Goal: Information Seeking & Learning: Compare options

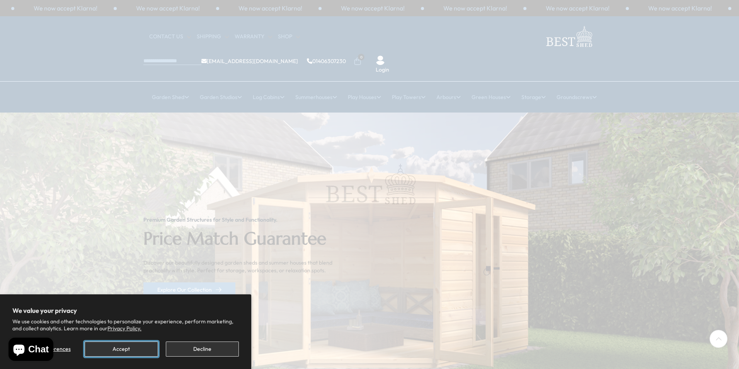
click at [114, 352] on button "Accept" at bounding box center [121, 348] width 73 height 15
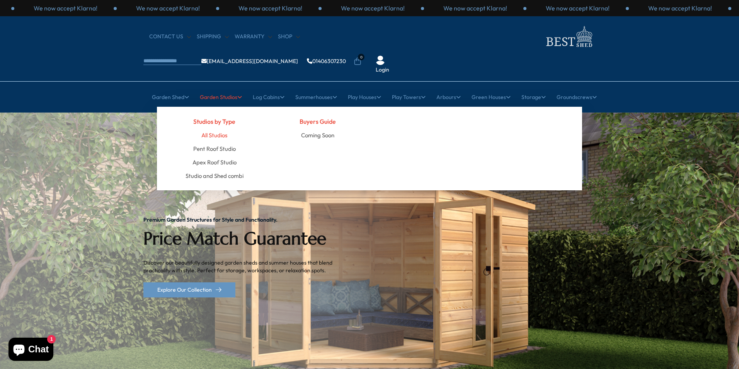
click at [210, 128] on link "All Studios" at bounding box center [214, 135] width 26 height 14
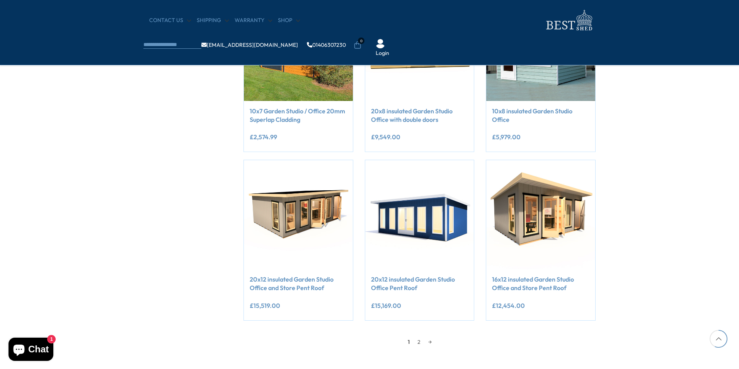
scroll to position [541, 0]
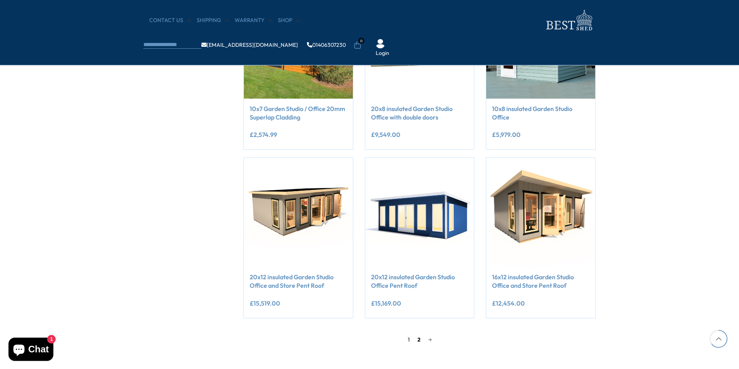
click at [417, 339] on link "2" at bounding box center [419, 340] width 11 height 12
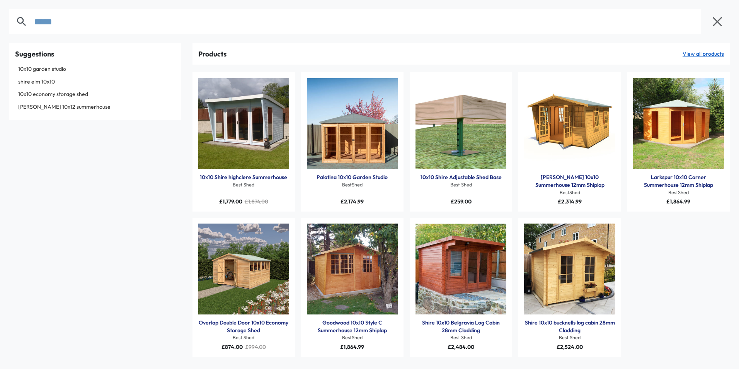
type input "*****"
click at [683, 51] on link "View all products" at bounding box center [703, 54] width 41 height 8
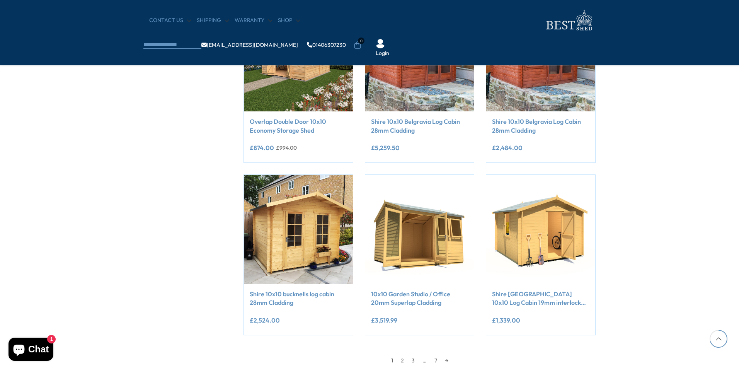
scroll to position [657, 0]
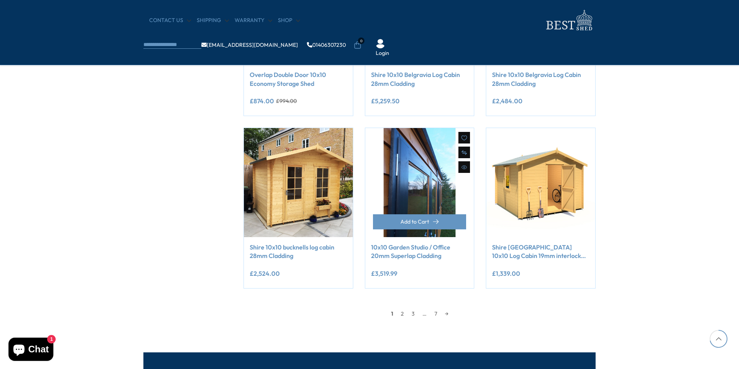
click at [426, 205] on img at bounding box center [419, 182] width 109 height 109
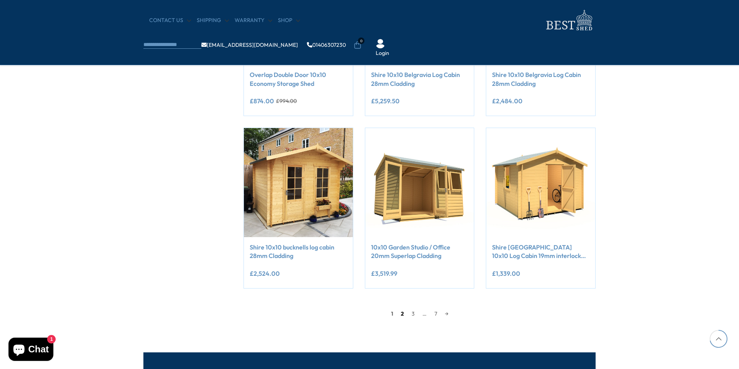
click at [403, 313] on link "2" at bounding box center [402, 314] width 11 height 12
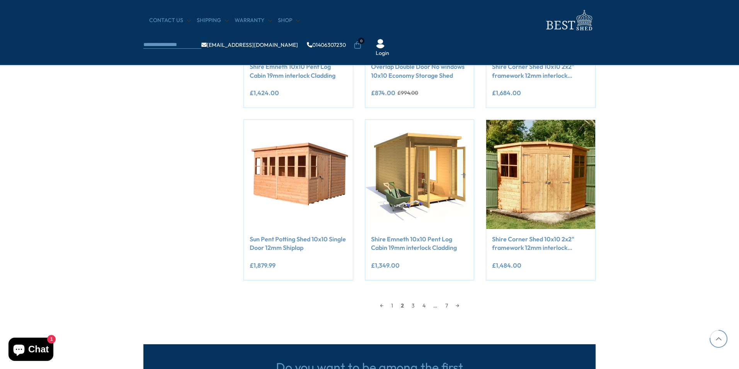
scroll to position [708, 0]
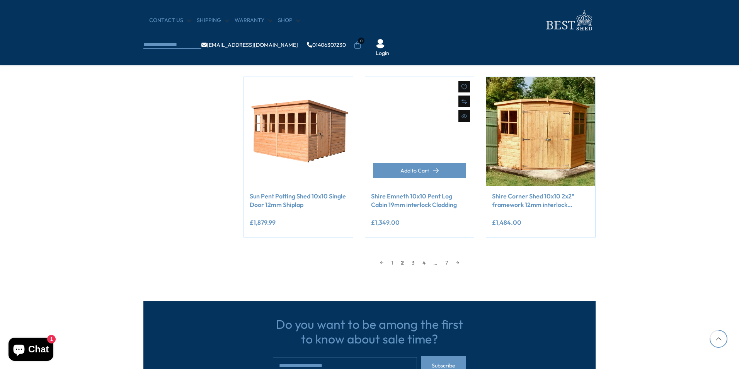
click at [433, 142] on link at bounding box center [419, 131] width 109 height 109
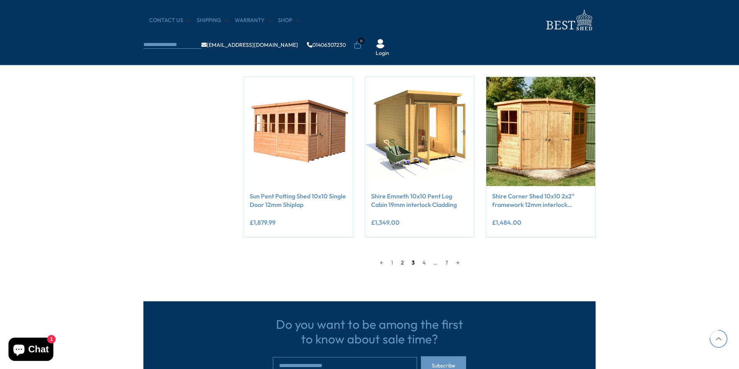
click at [414, 263] on link "3" at bounding box center [413, 263] width 11 height 12
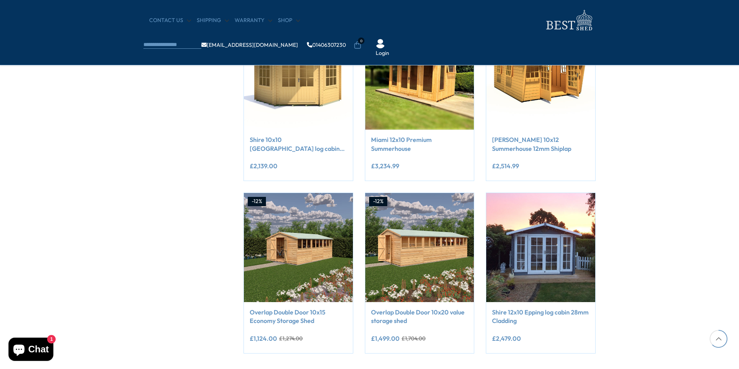
scroll to position [399, 0]
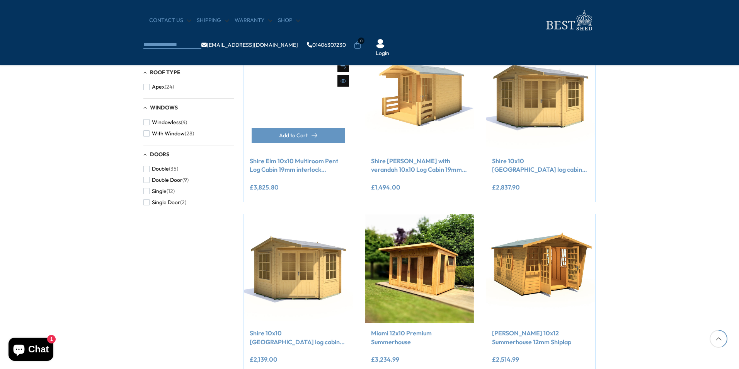
click at [291, 105] on link at bounding box center [298, 96] width 109 height 109
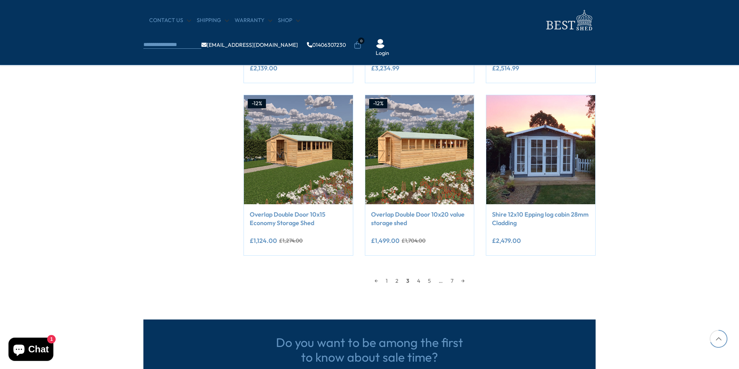
scroll to position [786, 0]
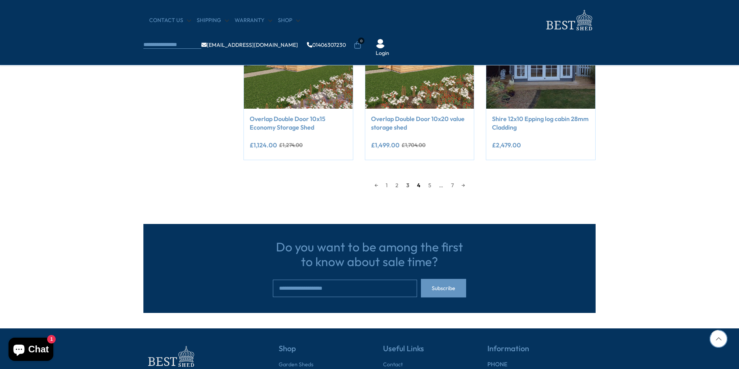
click at [421, 187] on link "4" at bounding box center [418, 185] width 11 height 12
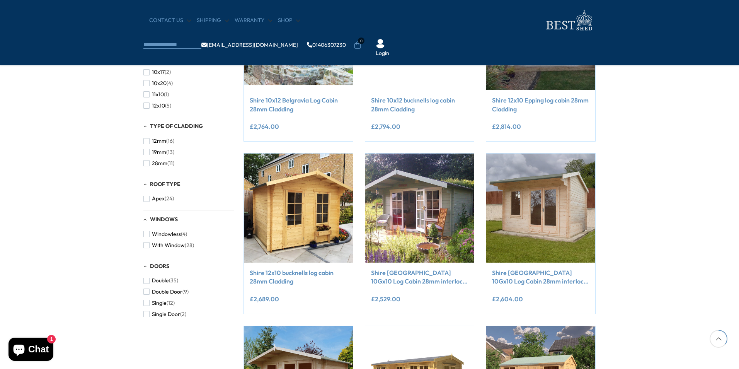
scroll to position [244, 0]
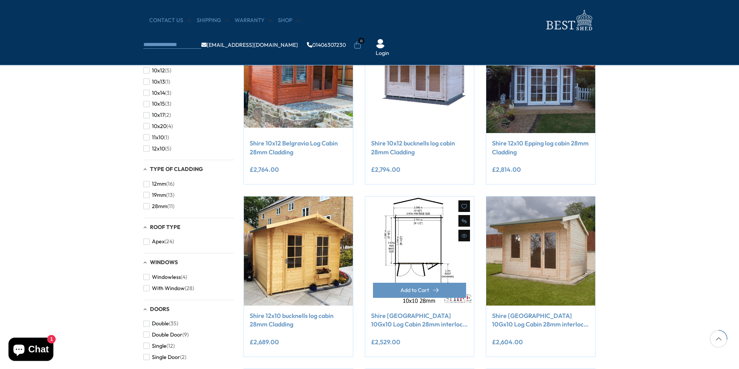
click at [432, 250] on img at bounding box center [419, 250] width 109 height 109
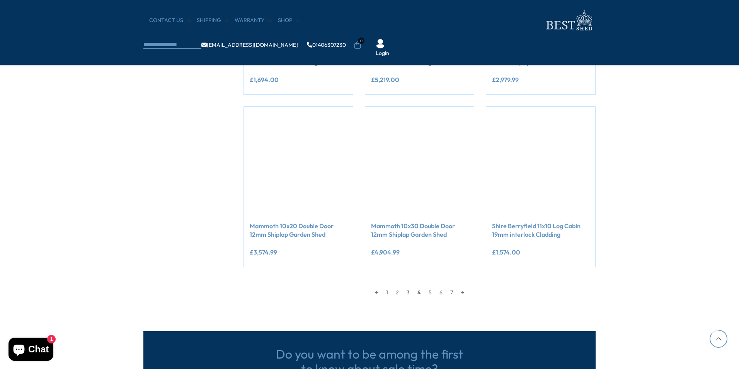
scroll to position [786, 0]
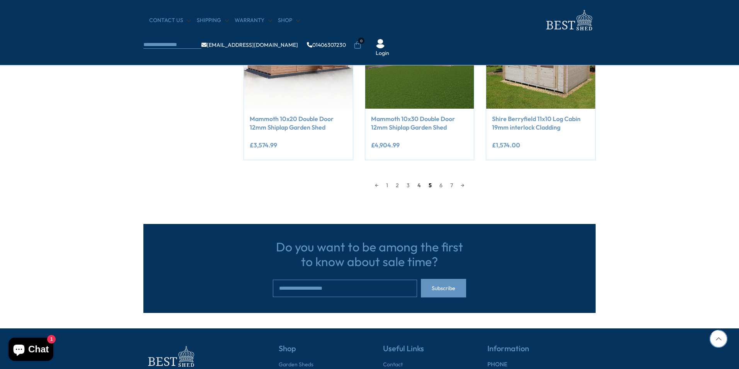
click at [431, 187] on link "5" at bounding box center [430, 185] width 11 height 12
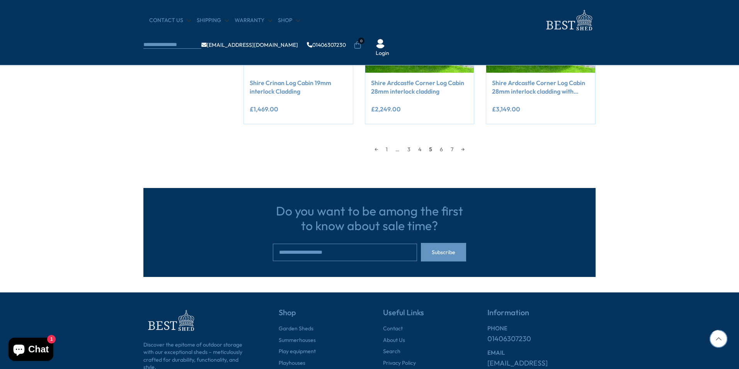
scroll to position [824, 0]
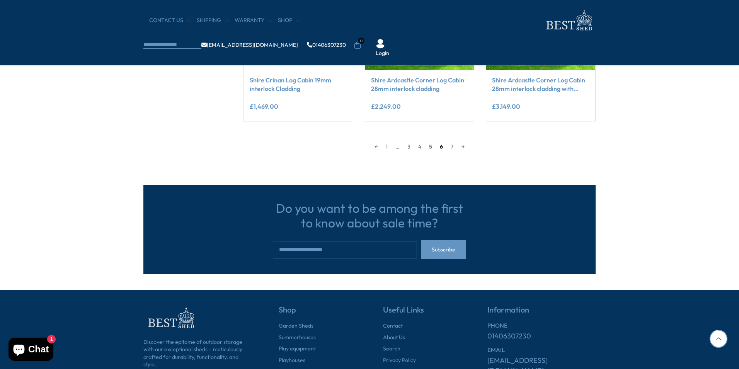
click at [442, 148] on link "6" at bounding box center [441, 147] width 11 height 12
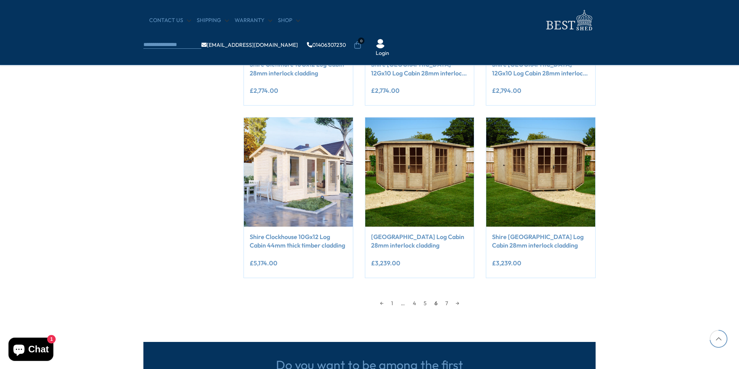
scroll to position [670, 0]
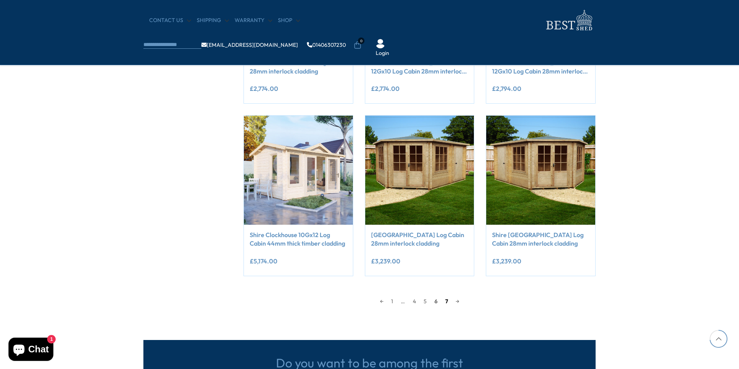
click at [447, 303] on link "7" at bounding box center [447, 301] width 10 height 12
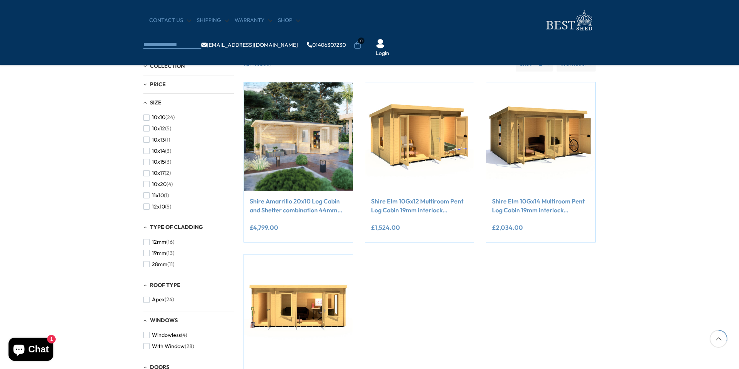
scroll to position [167, 0]
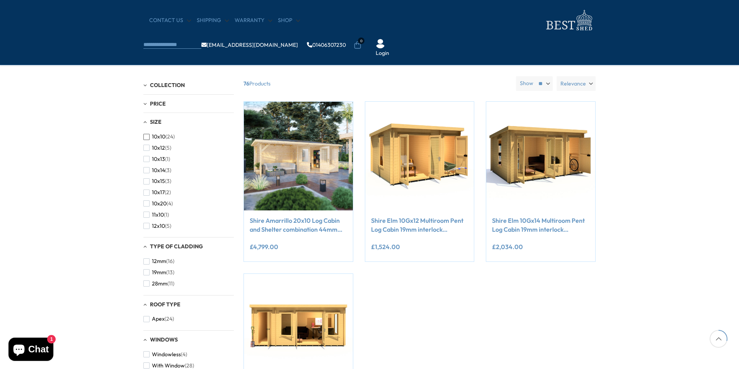
click at [165, 137] on span "10x10" at bounding box center [159, 136] width 14 height 7
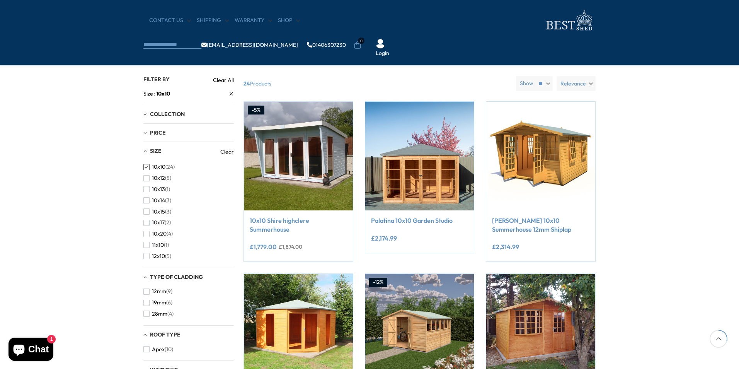
click at [576, 81] on span "Relevance" at bounding box center [574, 83] width 26 height 15
click at [563, 113] on span "Price, low to high" at bounding box center [553, 114] width 85 height 12
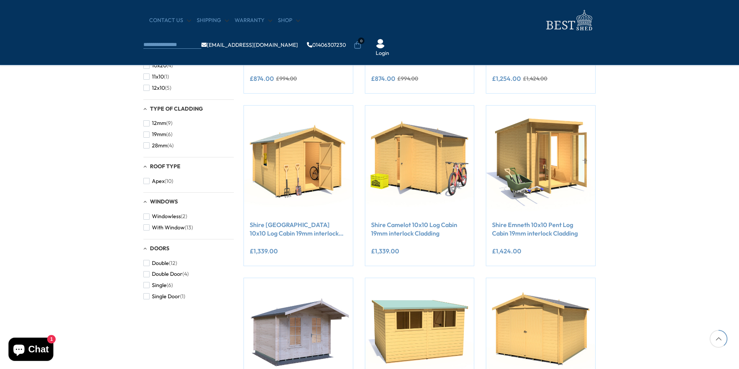
scroll to position [322, 0]
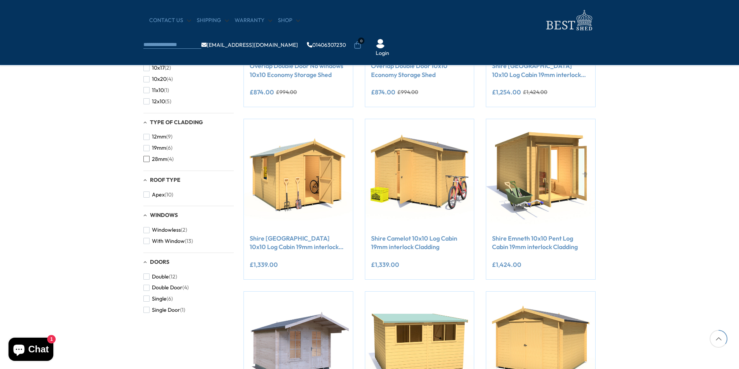
click at [146, 162] on span "button" at bounding box center [146, 159] width 6 height 6
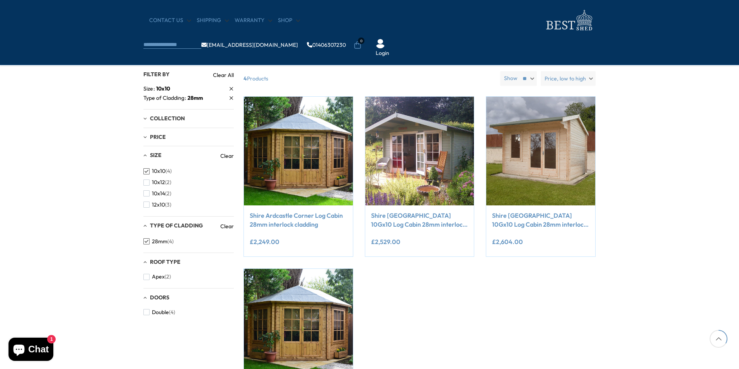
scroll to position [167, 0]
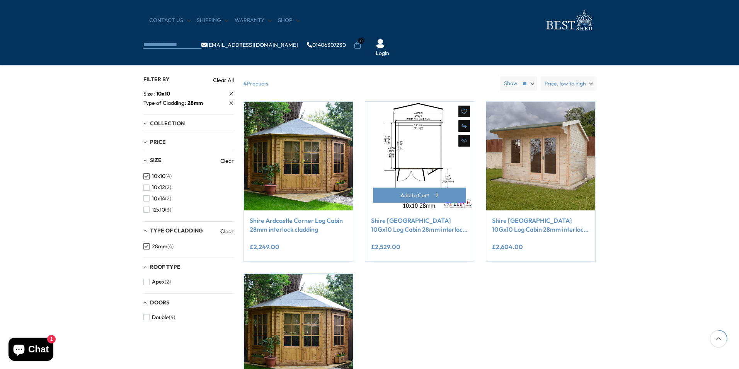
click at [411, 174] on img at bounding box center [419, 156] width 109 height 109
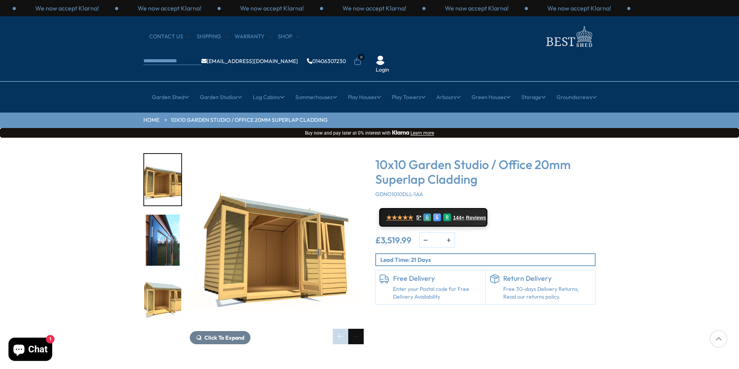
click at [361, 329] on div "Next slide" at bounding box center [355, 336] width 15 height 15
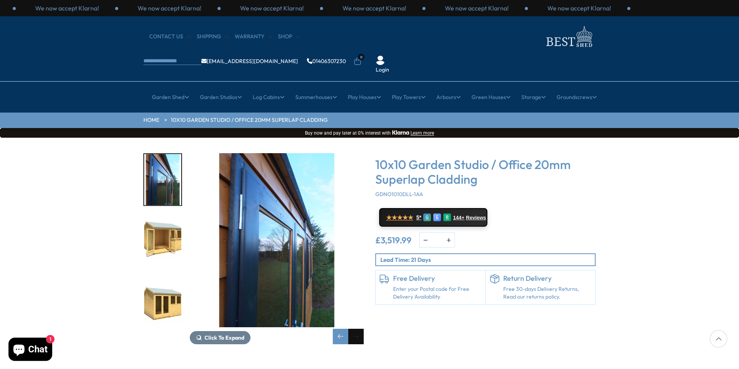
click at [361, 329] on div "Next slide" at bounding box center [355, 336] width 15 height 15
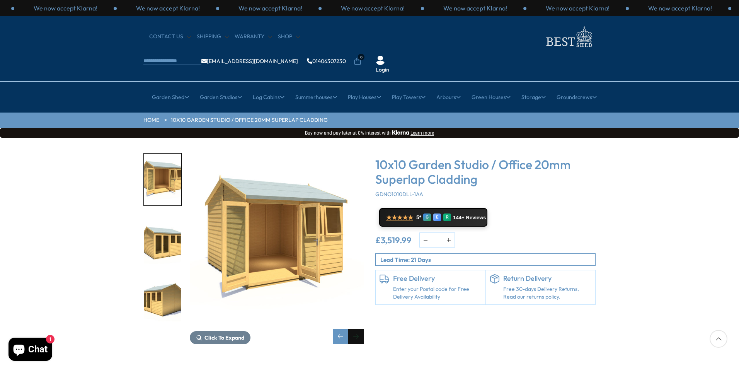
click at [360, 329] on div "Next slide" at bounding box center [355, 336] width 15 height 15
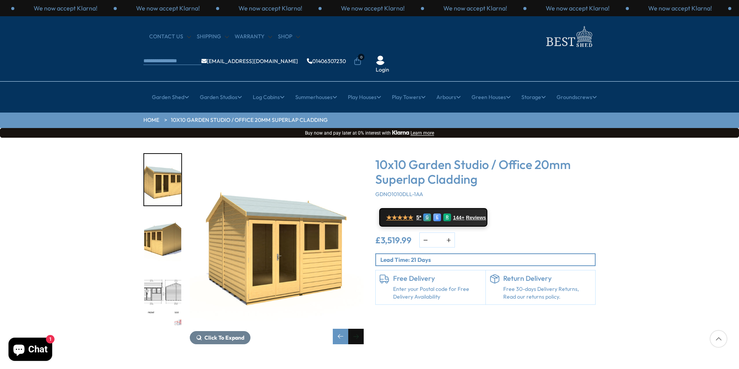
click at [360, 329] on div "Next slide" at bounding box center [355, 336] width 15 height 15
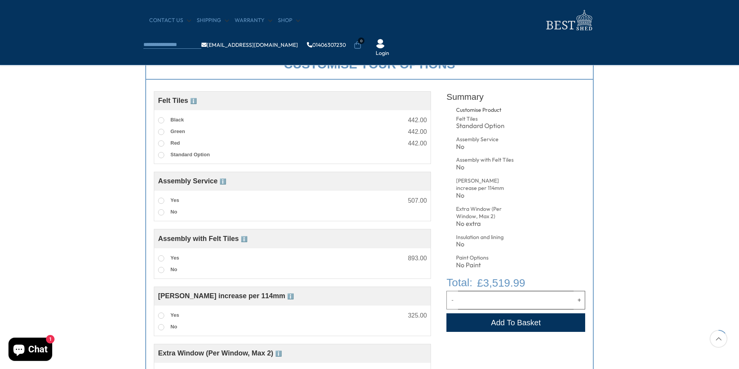
scroll to position [155, 0]
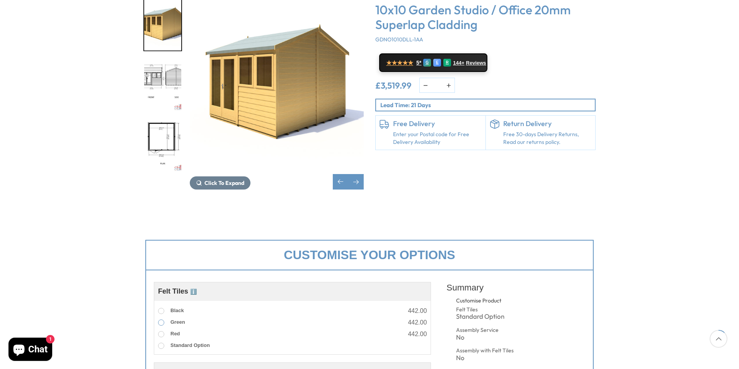
click at [159, 319] on span at bounding box center [161, 322] width 6 height 6
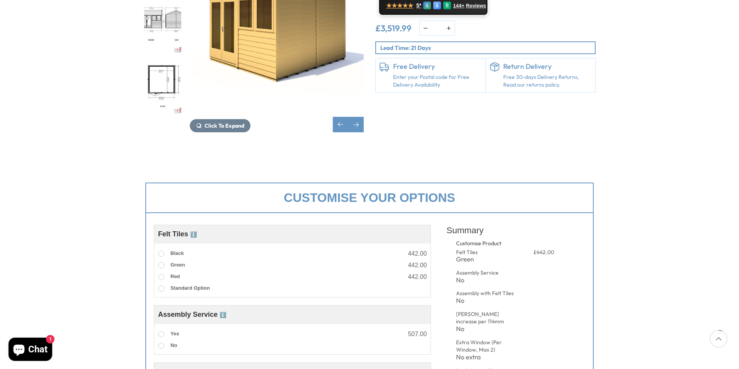
scroll to position [77, 0]
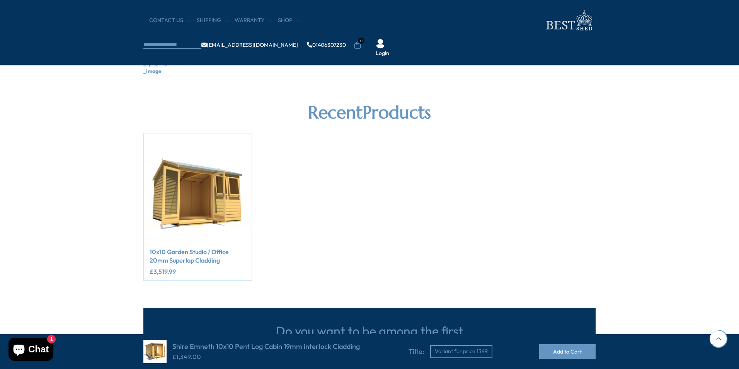
scroll to position [348, 0]
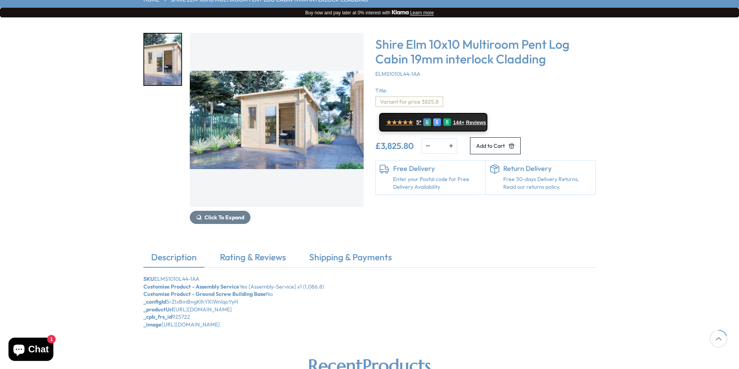
scroll to position [107, 0]
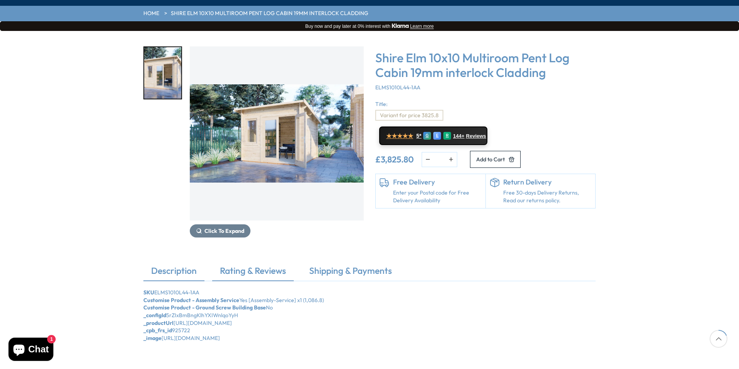
click at [264, 264] on link "Rating & Reviews" at bounding box center [253, 272] width 82 height 16
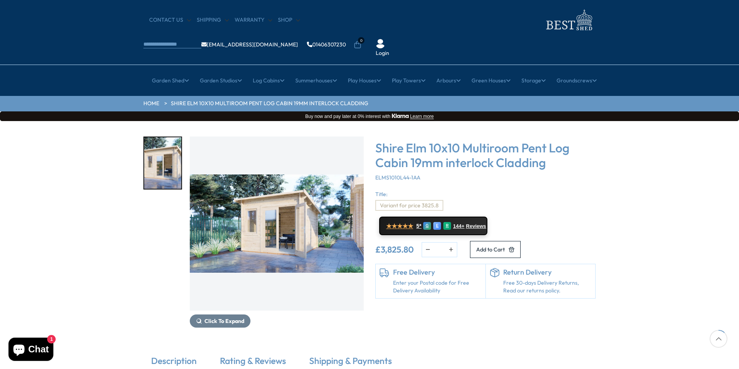
scroll to position [15, 0]
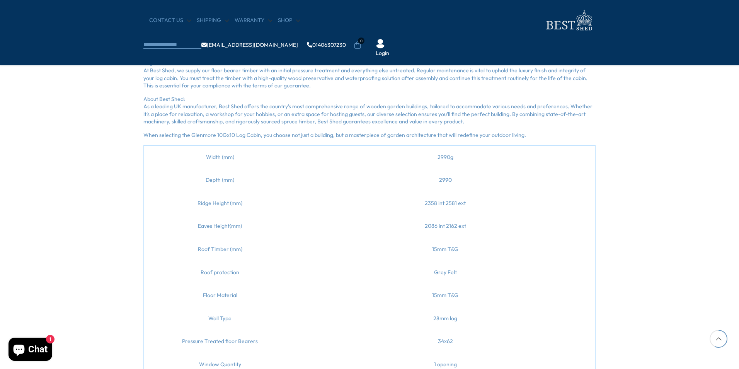
scroll to position [735, 0]
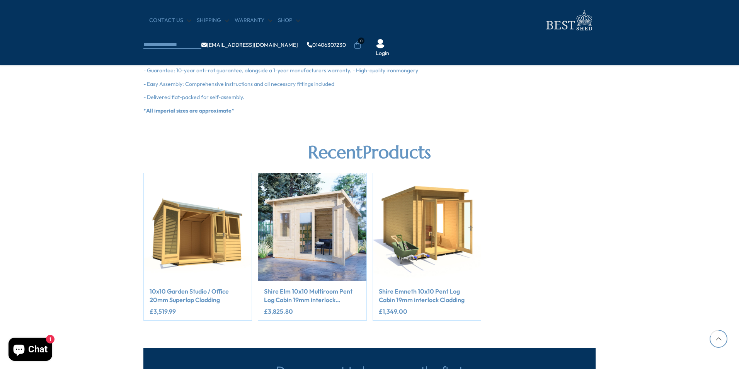
scroll to position [1044, 0]
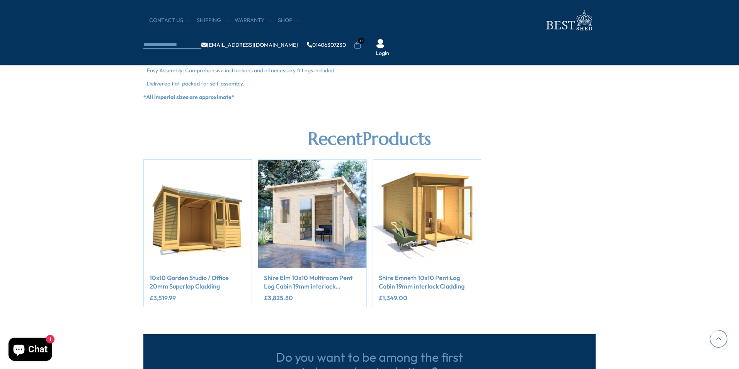
click at [428, 286] on link "Shire Emneth 10x10 Pent Log Cabin 19mm interlock Cladding" at bounding box center [427, 281] width 96 height 17
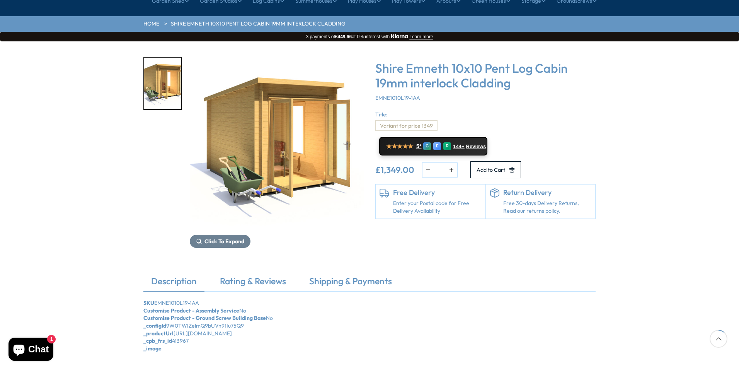
scroll to position [116, 0]
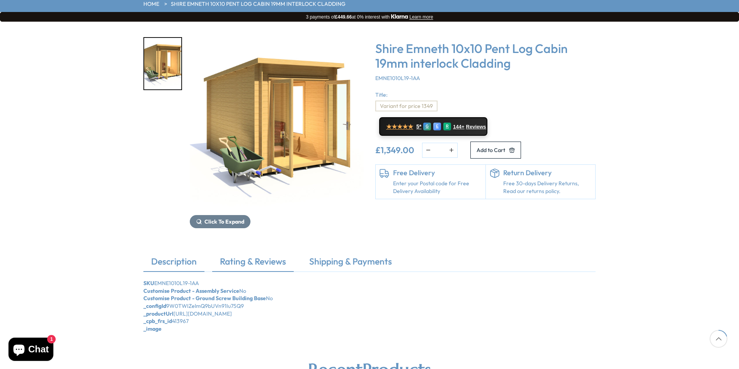
click at [257, 255] on link "Rating & Reviews" at bounding box center [253, 263] width 82 height 16
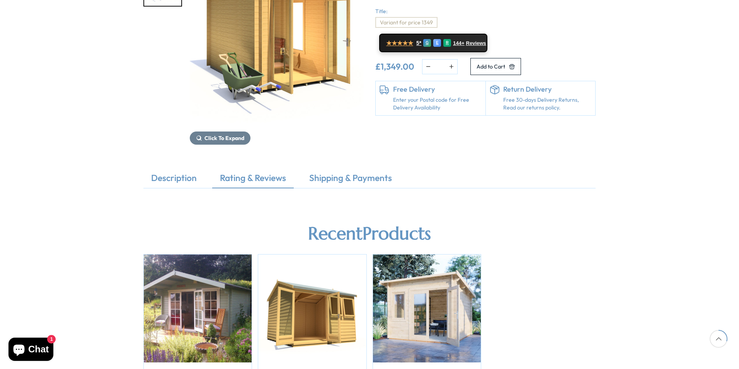
scroll to position [232, 0]
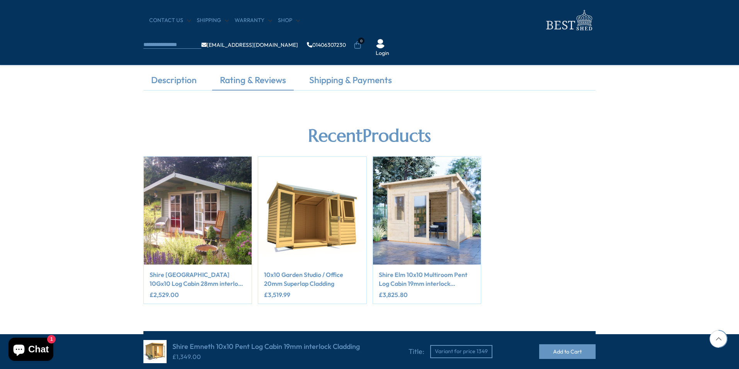
click at [198, 196] on img "1 / 3" at bounding box center [198, 211] width 108 height 108
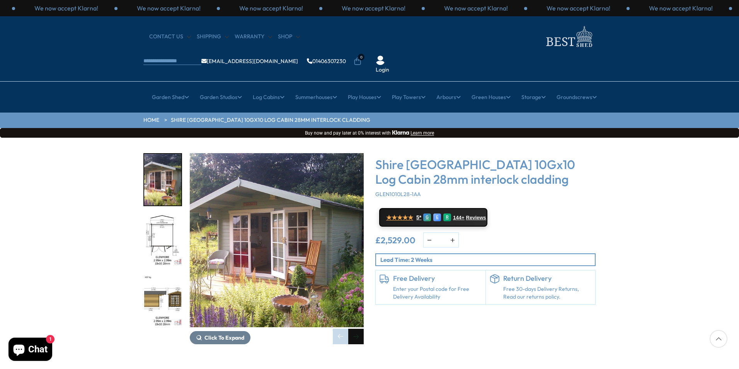
click at [354, 329] on div "Next slide" at bounding box center [355, 336] width 15 height 15
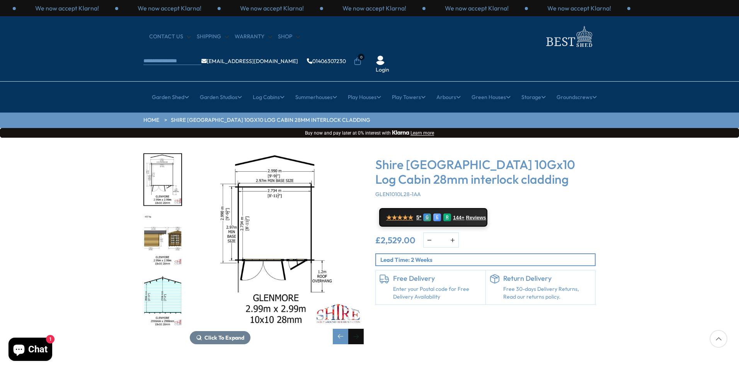
click at [354, 329] on div "Next slide" at bounding box center [355, 336] width 15 height 15
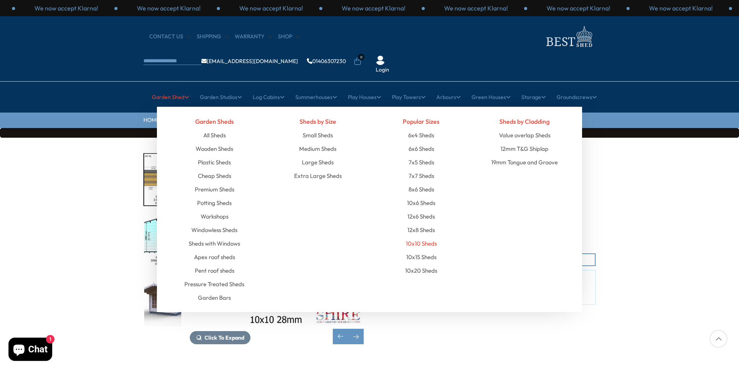
click at [423, 237] on link "10x10 Sheds" at bounding box center [421, 244] width 31 height 14
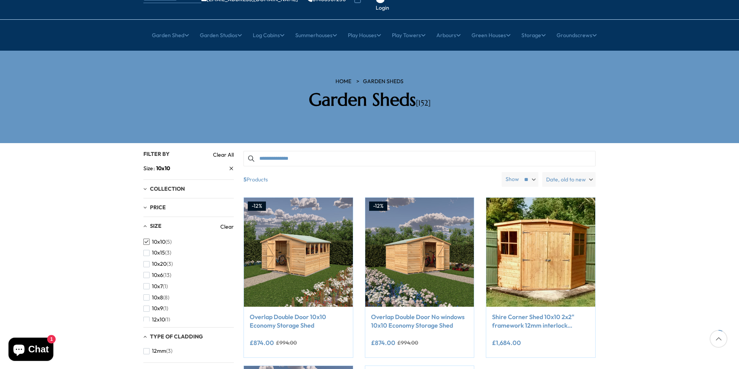
scroll to position [39, 0]
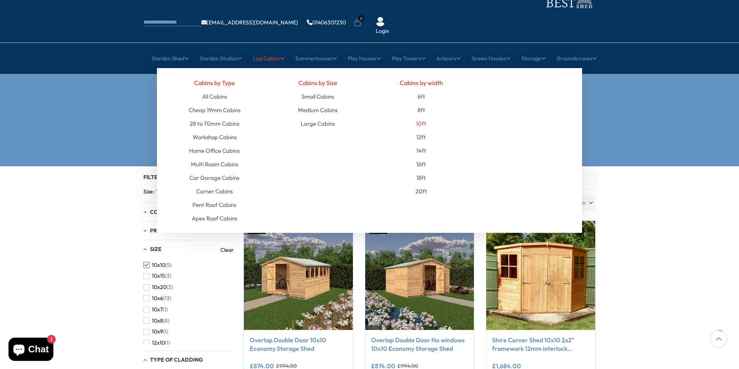
click at [423, 117] on link "10ft" at bounding box center [421, 124] width 10 height 14
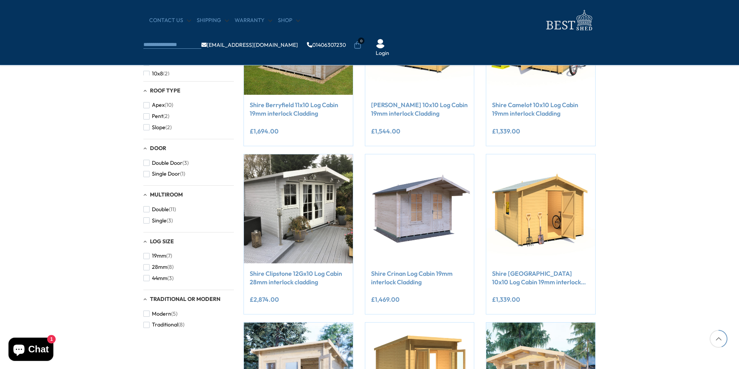
scroll to position [387, 0]
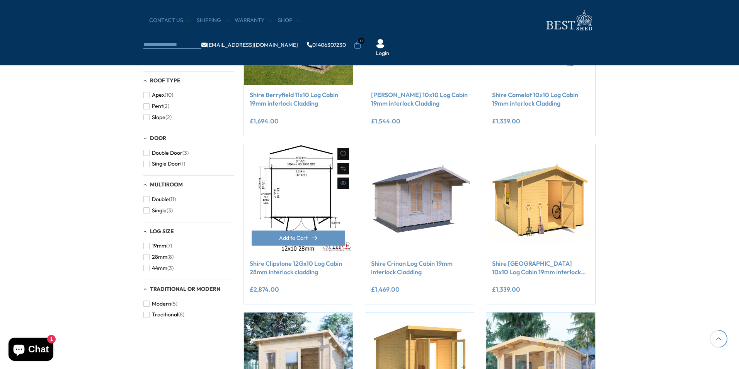
click at [299, 199] on img at bounding box center [298, 198] width 109 height 109
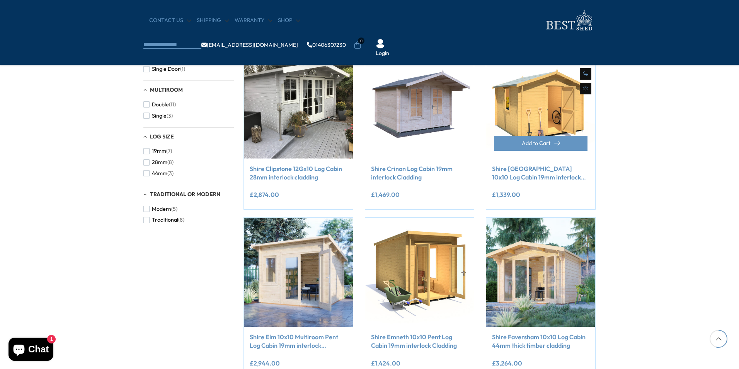
scroll to position [503, 0]
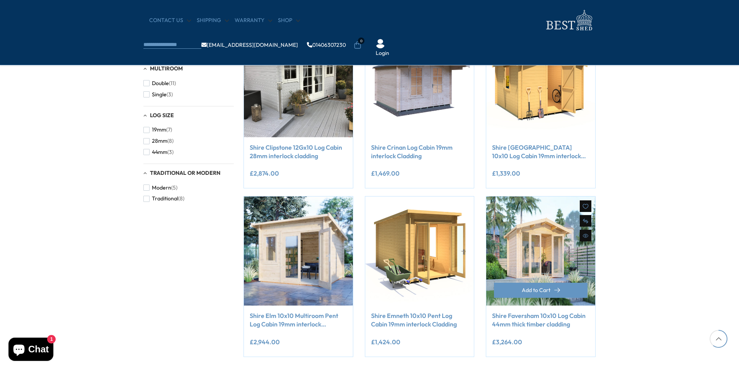
click at [558, 257] on img at bounding box center [540, 250] width 109 height 109
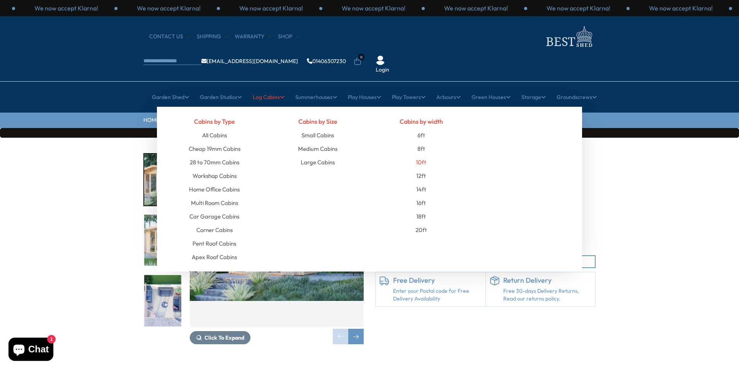
click at [420, 155] on link "10ft" at bounding box center [421, 162] width 10 height 14
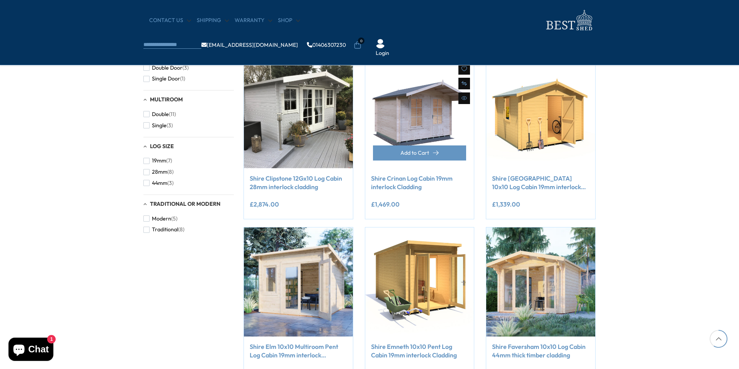
scroll to position [503, 0]
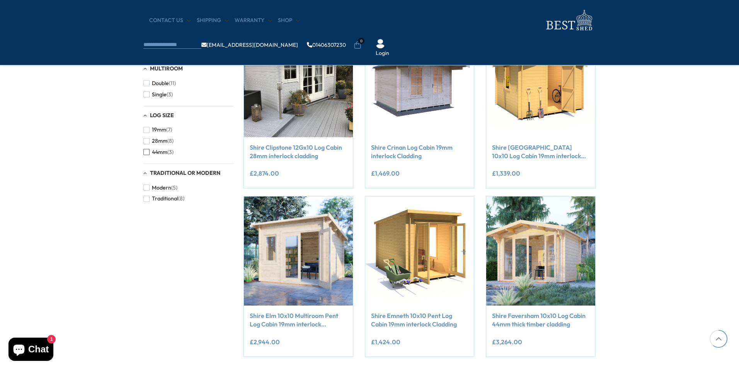
click at [147, 153] on span "button" at bounding box center [146, 152] width 6 height 6
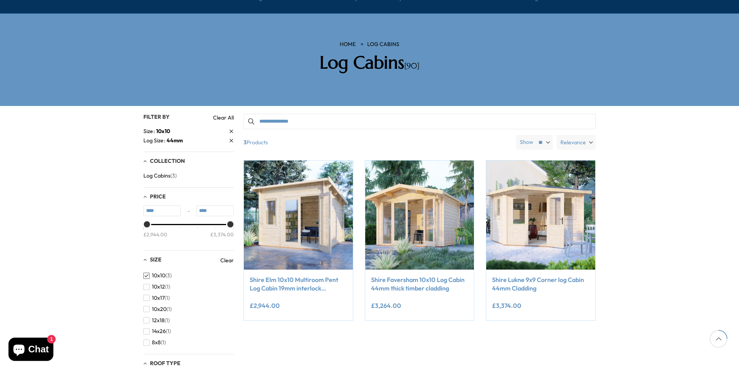
scroll to position [97, 0]
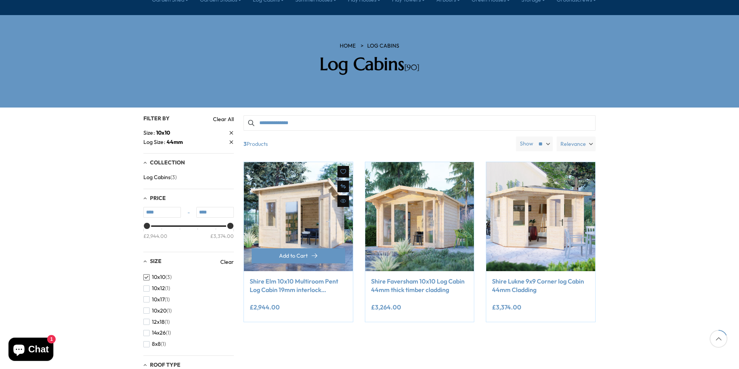
click at [302, 277] on link "Shire Elm 10x10 Multiroom Pent Log Cabin 19mm interlock Cladding" at bounding box center [298, 285] width 97 height 17
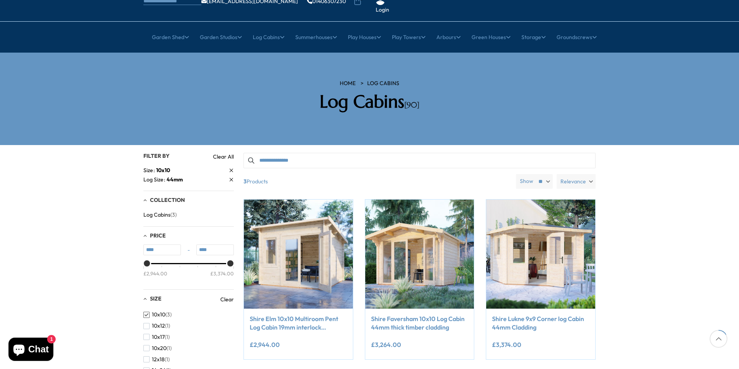
scroll to position [59, 0]
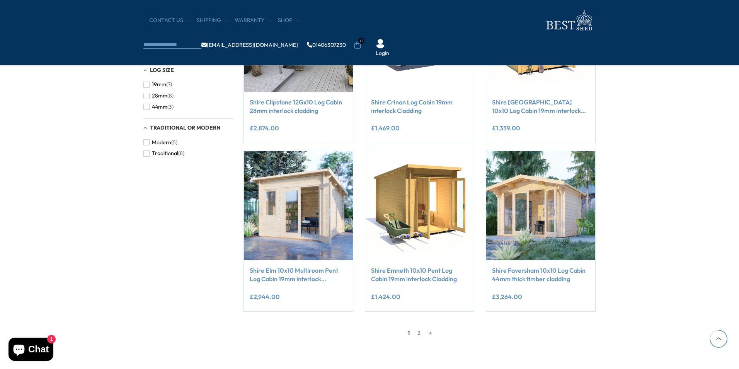
scroll to position [657, 0]
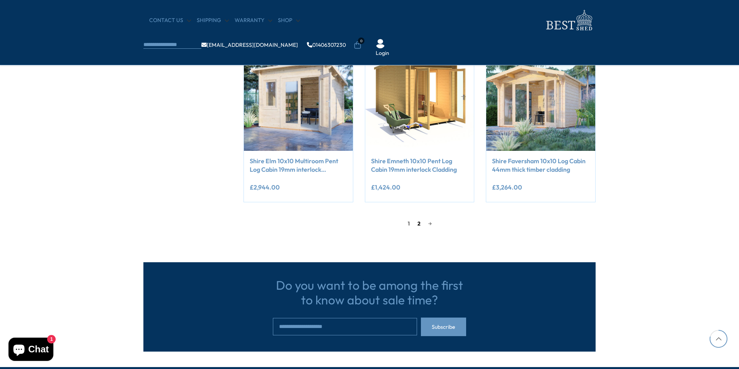
click at [416, 223] on link "2" at bounding box center [419, 224] width 11 height 12
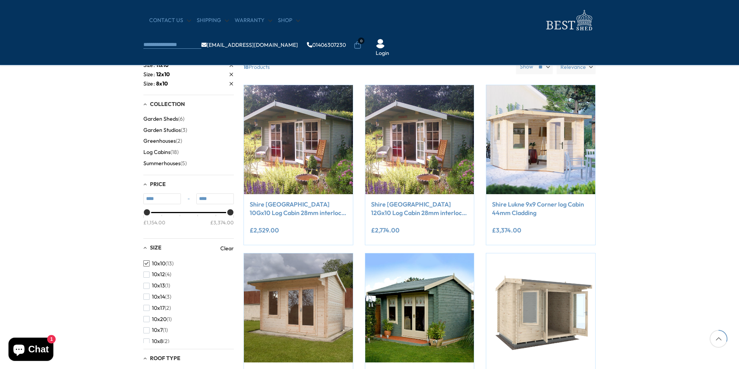
scroll to position [109, 0]
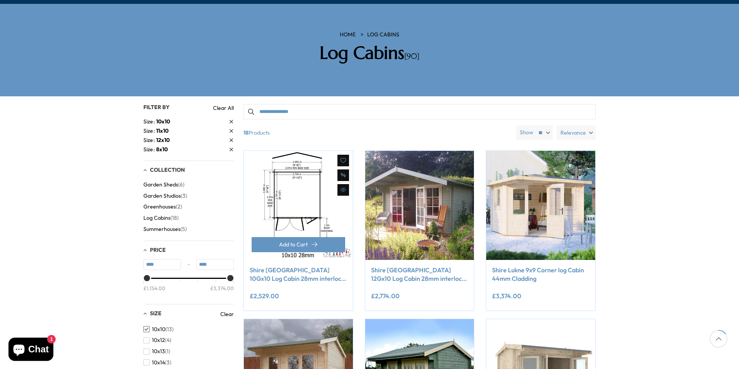
click at [317, 193] on img at bounding box center [298, 205] width 109 height 109
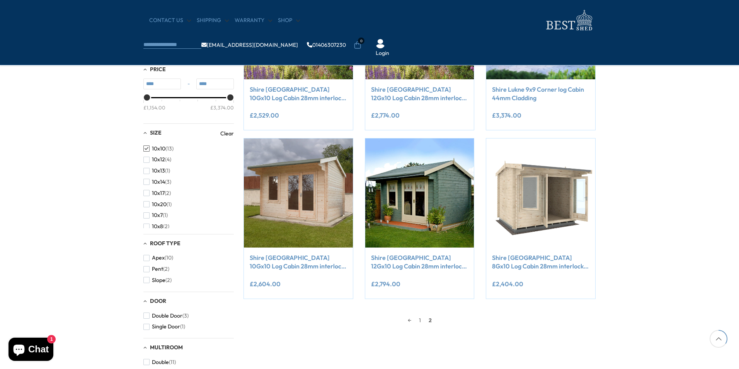
scroll to position [225, 0]
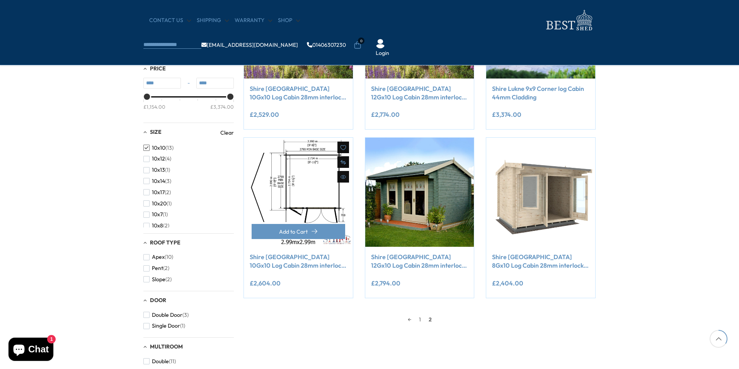
click at [312, 183] on img at bounding box center [298, 192] width 109 height 109
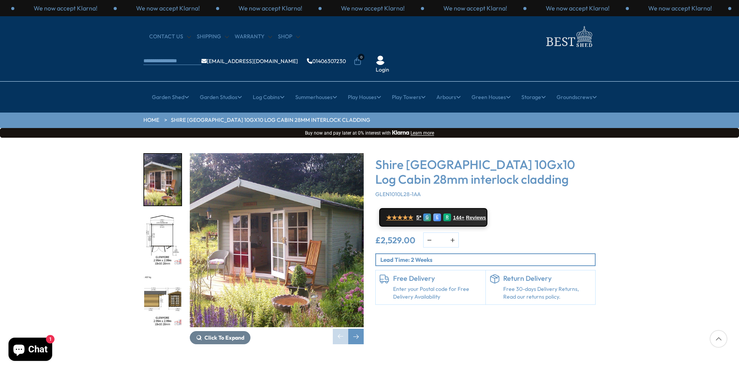
click at [167, 215] on img "2 / 21" at bounding box center [162, 240] width 37 height 51
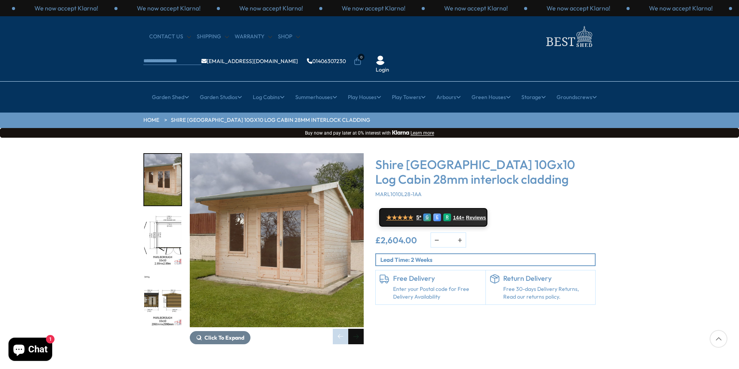
click at [357, 329] on div "Next slide" at bounding box center [355, 336] width 15 height 15
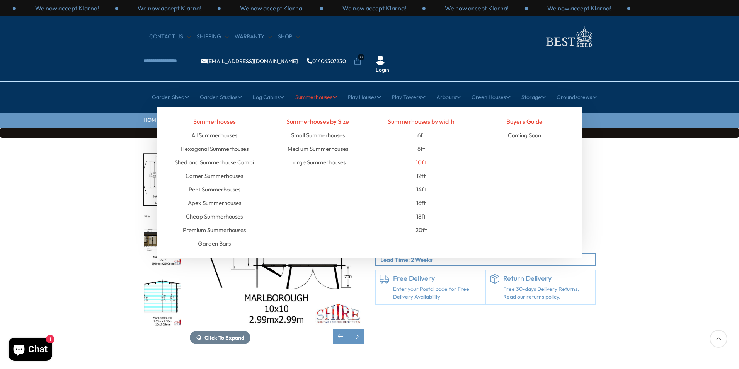
click at [422, 155] on link "10ft" at bounding box center [421, 162] width 10 height 14
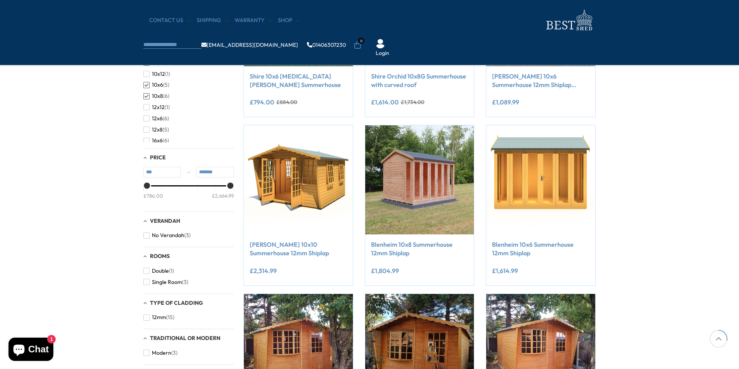
scroll to position [193, 0]
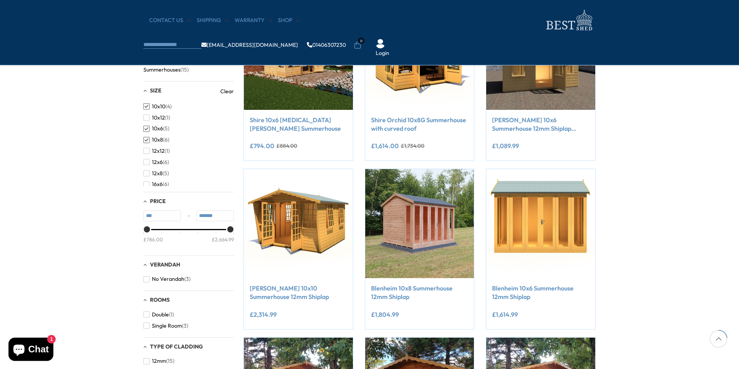
click at [146, 138] on span "button" at bounding box center [146, 140] width 6 height 6
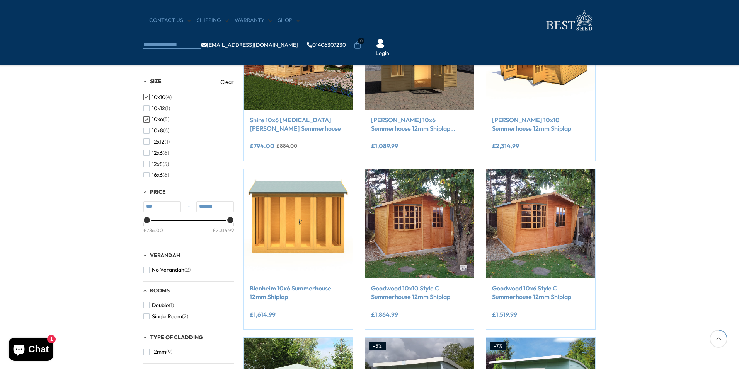
click at [146, 120] on span "button" at bounding box center [146, 119] width 6 height 6
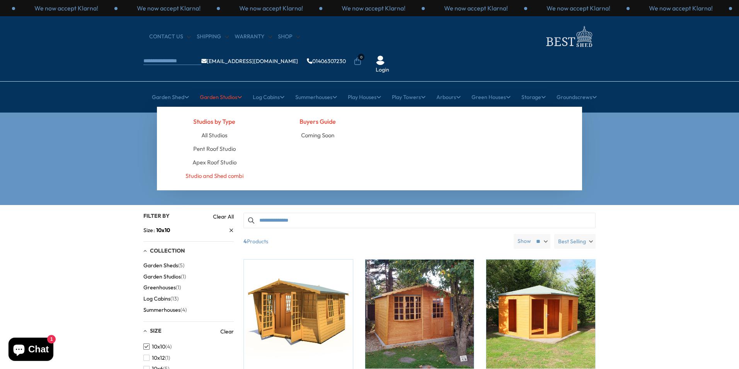
click at [209, 169] on link "Studio and Shed combi" at bounding box center [215, 176] width 58 height 14
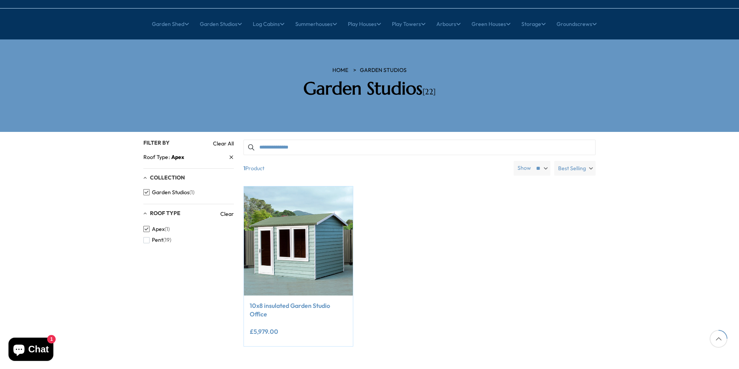
scroll to position [116, 0]
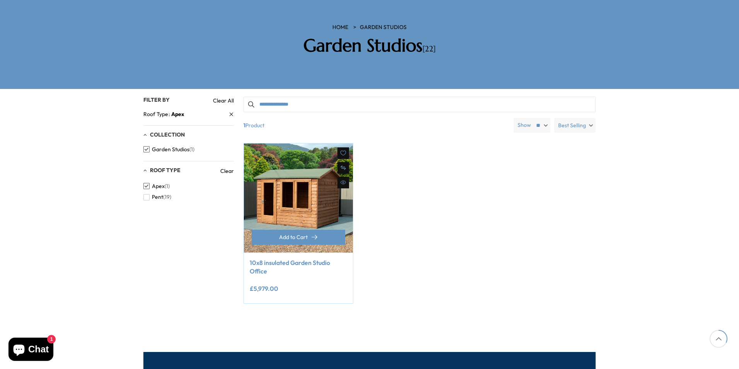
click at [305, 189] on img at bounding box center [298, 197] width 109 height 109
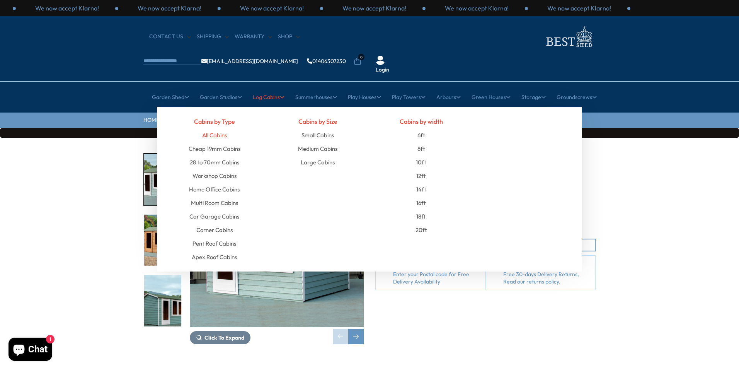
click at [220, 128] on link "All Cabins" at bounding box center [214, 135] width 25 height 14
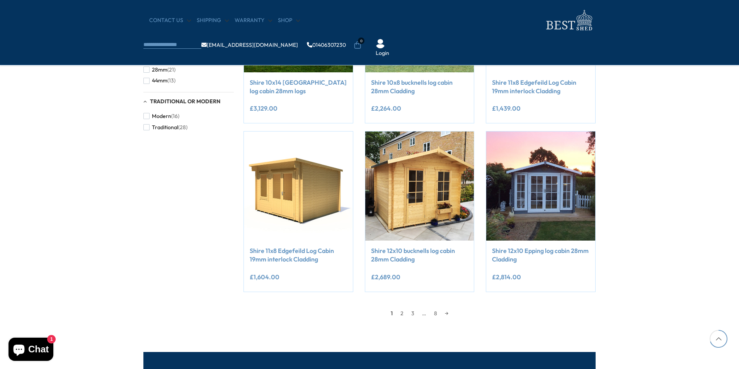
scroll to position [580, 0]
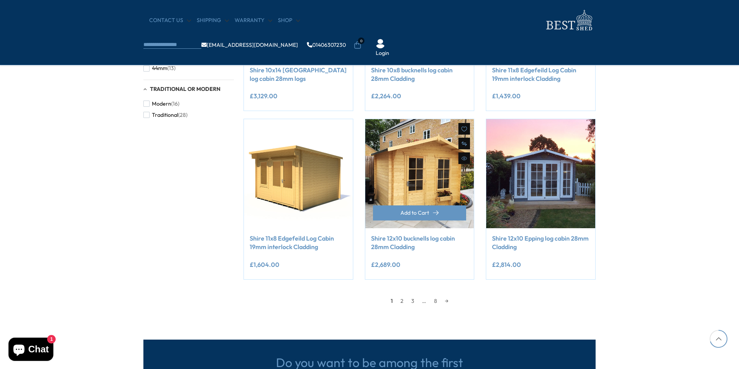
drag, startPoint x: 529, startPoint y: 238, endPoint x: 441, endPoint y: 233, distance: 88.7
drag, startPoint x: 441, startPoint y: 233, endPoint x: 574, endPoint y: 310, distance: 154.2
click at [402, 301] on link "2" at bounding box center [402, 301] width 11 height 12
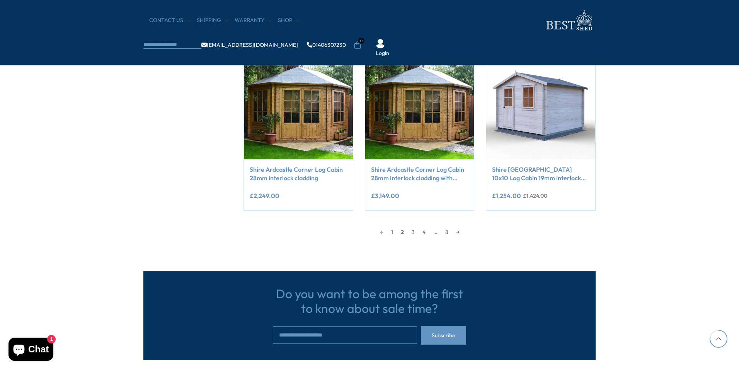
scroll to position [650, 0]
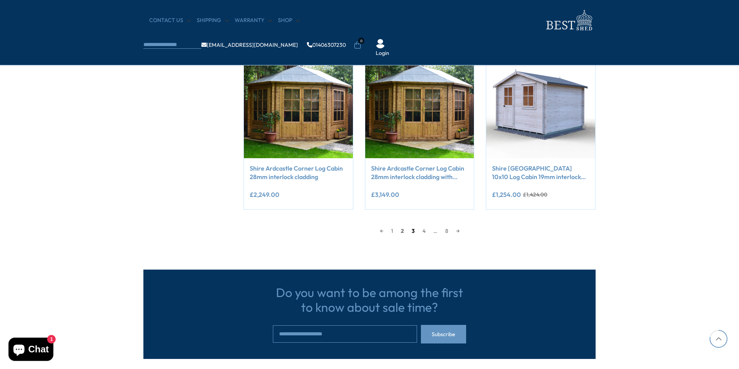
click at [414, 233] on link "3" at bounding box center [413, 231] width 11 height 12
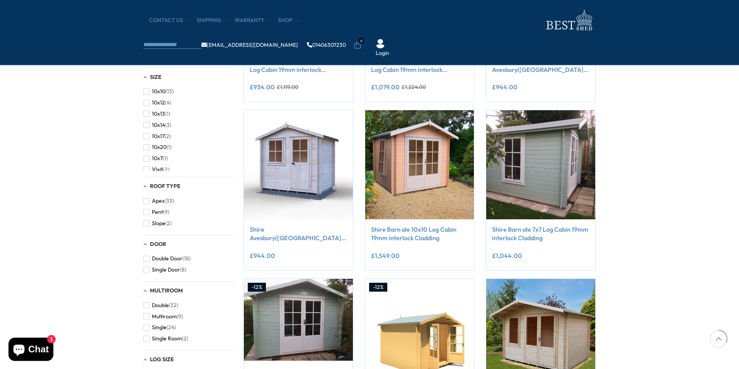
scroll to position [263, 0]
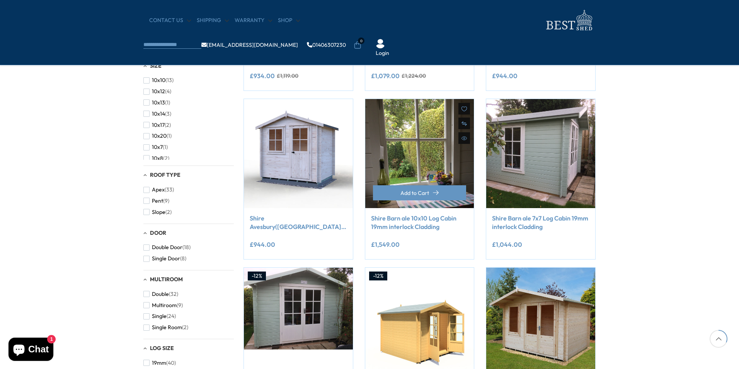
click at [429, 150] on img at bounding box center [419, 153] width 109 height 109
